Goal: Use online tool/utility: Utilize a website feature to perform a specific function

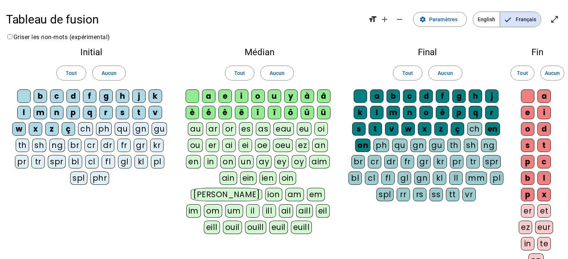
scroll to position [37, 0]
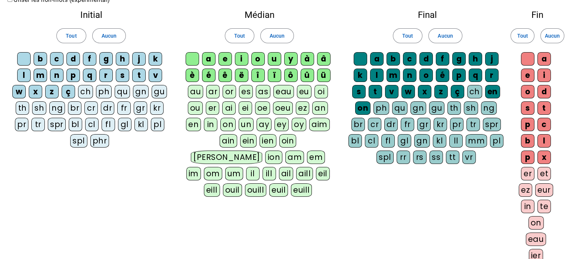
click at [43, 57] on div "b" at bounding box center [40, 58] width 13 height 13
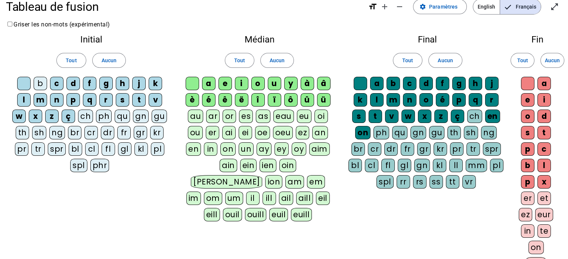
scroll to position [0, 0]
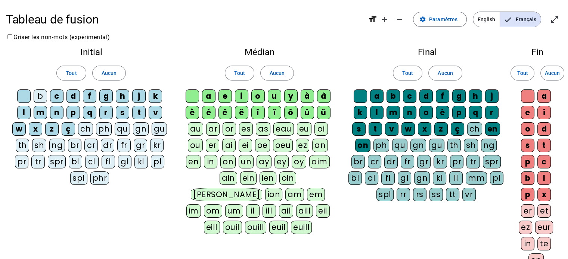
click at [57, 112] on div "n" at bounding box center [56, 112] width 13 height 13
click at [430, 18] on span at bounding box center [439, 19] width 53 height 18
click at [72, 76] on span "Tout" at bounding box center [71, 73] width 11 height 9
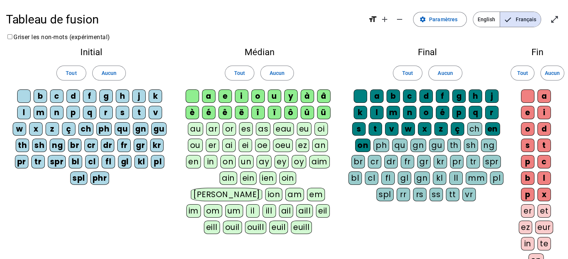
click at [74, 112] on div "p" at bounding box center [72, 112] width 13 height 13
click at [110, 93] on div "g" at bounding box center [105, 96] width 13 height 13
click at [523, 21] on span "Français" at bounding box center [520, 19] width 41 height 15
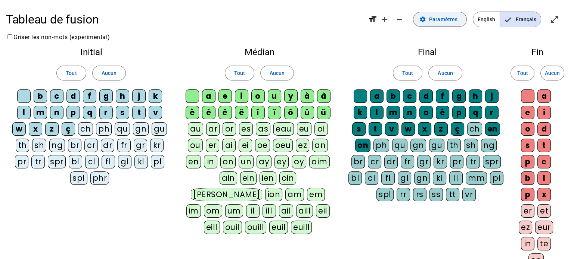
click at [445, 17] on span "Paramètres" at bounding box center [443, 19] width 28 height 9
click at [77, 74] on span at bounding box center [71, 73] width 29 height 18
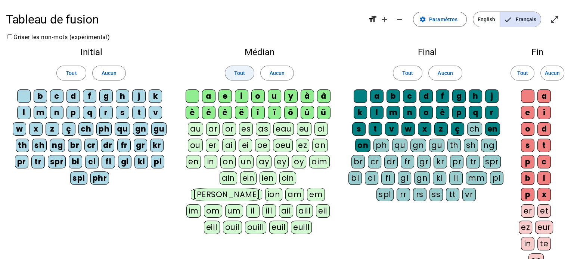
click at [239, 74] on span "Tout" at bounding box center [239, 73] width 11 height 9
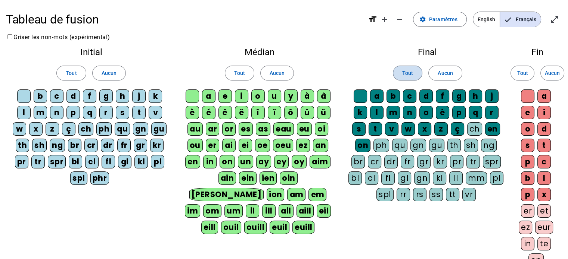
click at [409, 75] on span "Tout" at bounding box center [407, 73] width 11 height 9
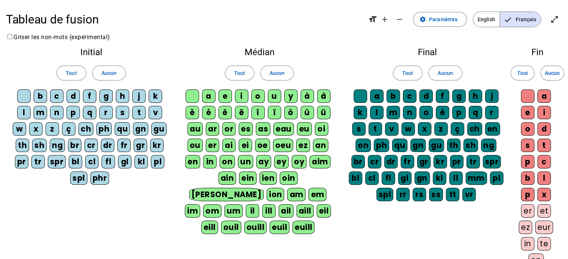
click at [41, 95] on div "b" at bounding box center [40, 96] width 13 height 13
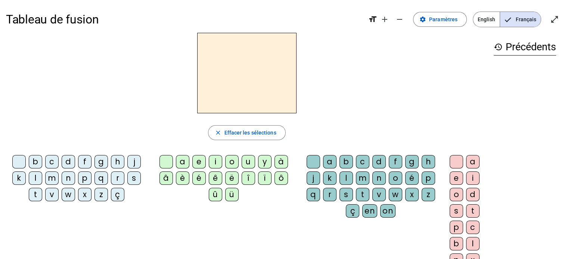
click at [116, 160] on div "h" at bounding box center [117, 161] width 13 height 13
click at [240, 131] on span "Effacer les sélections" at bounding box center [250, 132] width 52 height 9
click at [109, 173] on letter-bubble "q" at bounding box center [102, 180] width 16 height 16
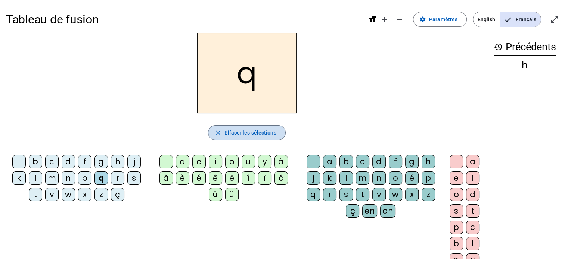
click at [240, 137] on span "button" at bounding box center [246, 133] width 77 height 18
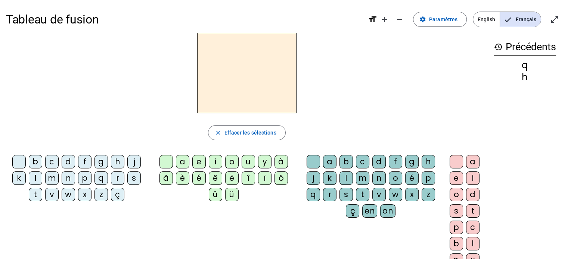
click at [134, 180] on div "s" at bounding box center [133, 178] width 13 height 13
click at [215, 162] on div "i" at bounding box center [215, 161] width 13 height 13
click at [64, 181] on div "n" at bounding box center [68, 178] width 13 height 13
click at [196, 164] on div "e" at bounding box center [198, 161] width 13 height 13
click at [130, 177] on div "s" at bounding box center [133, 178] width 13 height 13
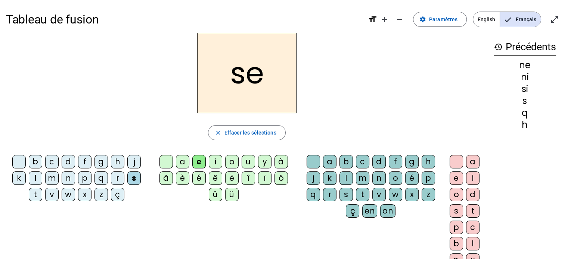
click at [35, 195] on div "t" at bounding box center [35, 194] width 13 height 13
